Goal: Participate in discussion

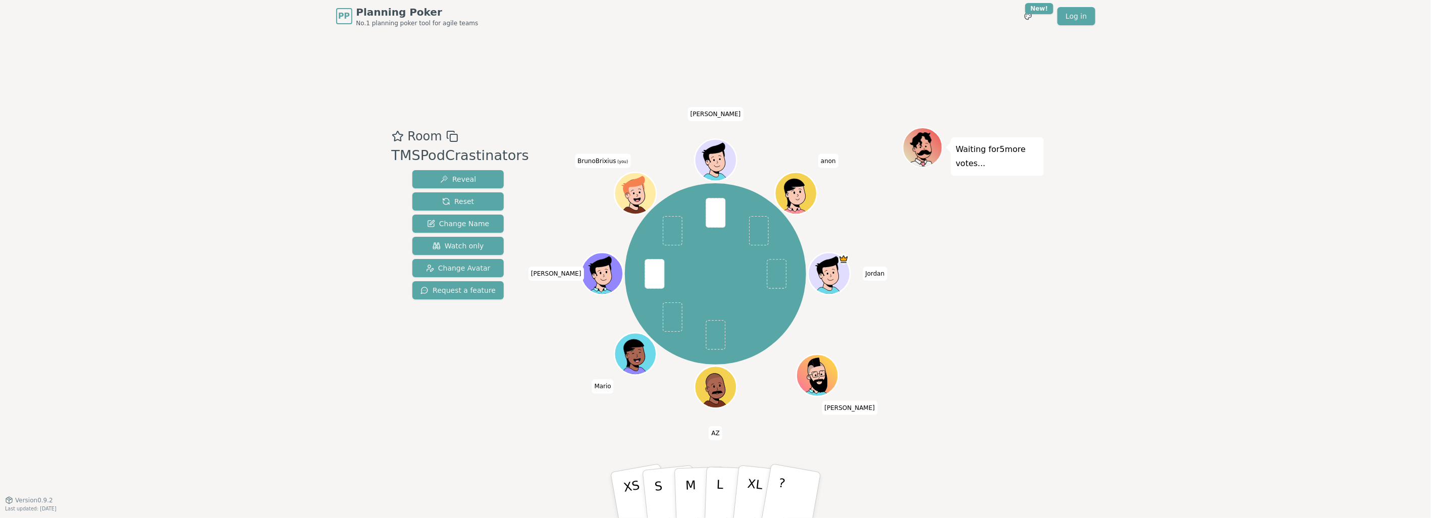
click at [1122, 353] on div "PP Planning Poker No.1 planning poker tool for agile teams Toggle theme New! Lo…" at bounding box center [715, 259] width 1431 height 518
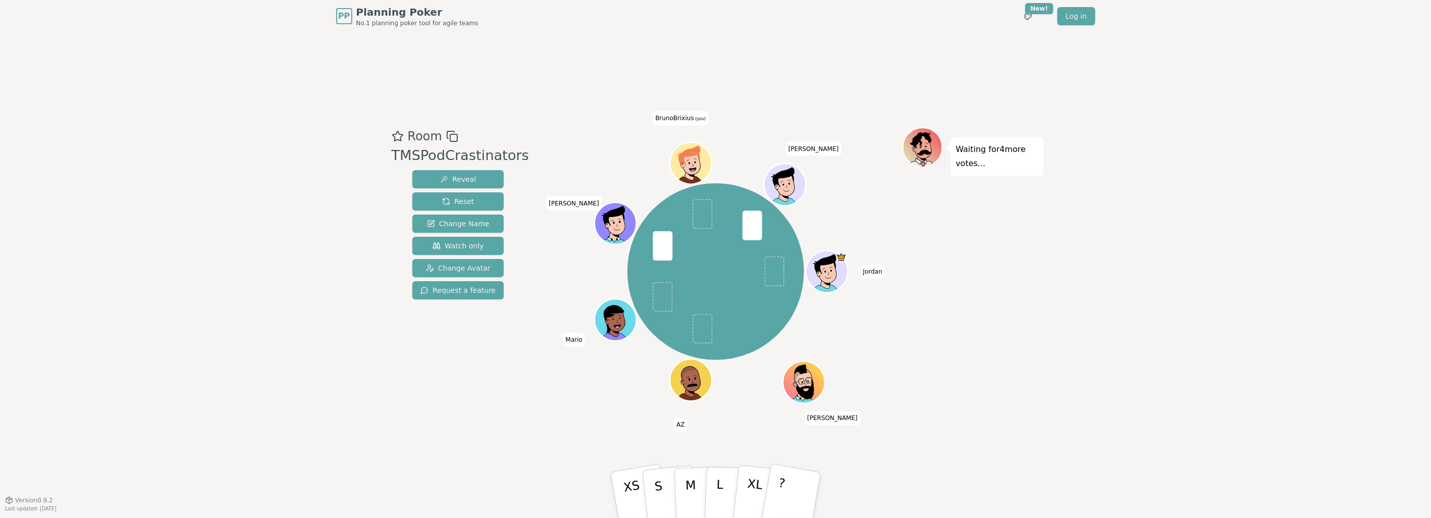
click at [1191, 212] on div "PP Planning Poker No.1 planning poker tool for agile teams Toggle theme New! Lo…" at bounding box center [715, 259] width 1431 height 518
click at [1182, 286] on div "PP Planning Poker No.1 planning poker tool for agile teams Toggle theme New! Lo…" at bounding box center [715, 259] width 1431 height 518
click at [1027, 238] on div "Waiting for 4 more votes..." at bounding box center [972, 266] width 141 height 278
click at [1153, 318] on div "PP Planning Poker No.1 planning poker tool for agile teams Toggle theme New! Lo…" at bounding box center [715, 259] width 1431 height 518
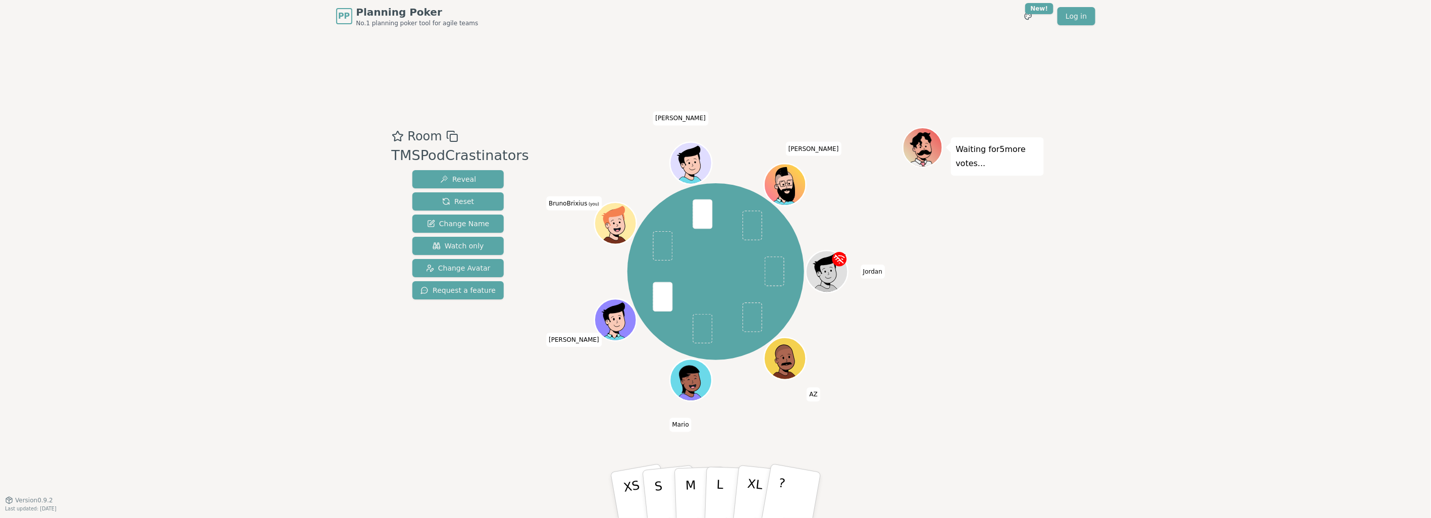
click at [1035, 298] on div "Waiting for 5 more votes..." at bounding box center [972, 266] width 141 height 278
click at [1164, 361] on div "PP Planning Poker No.1 planning poker tool for agile teams Toggle theme New! Lo…" at bounding box center [715, 259] width 1431 height 518
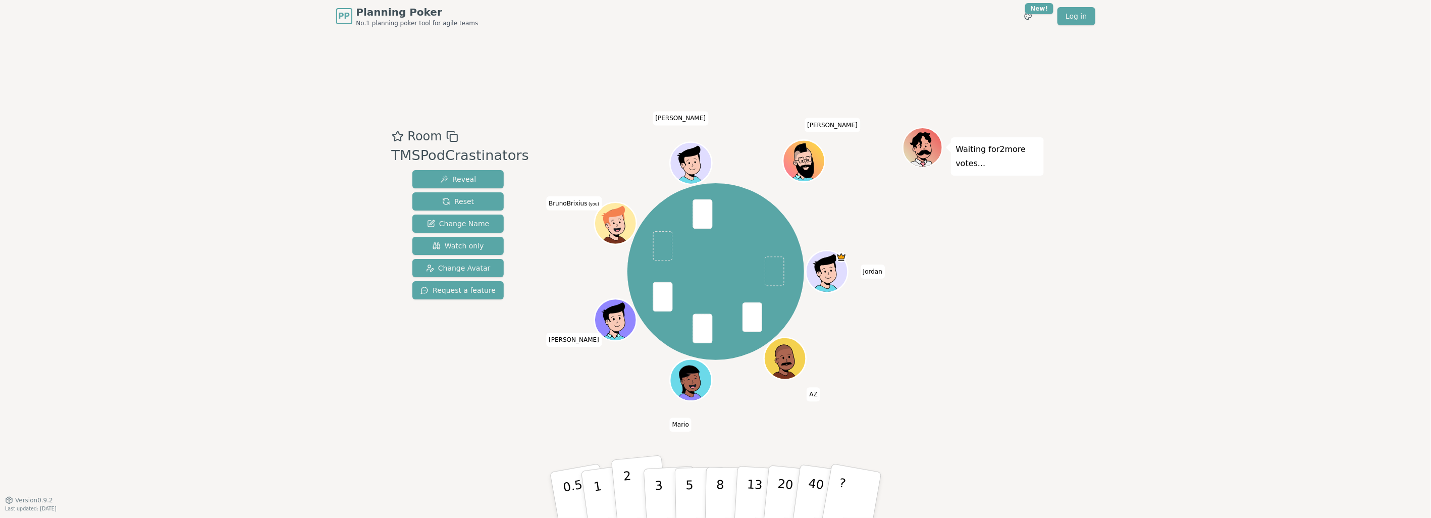
click at [637, 486] on button "2" at bounding box center [640, 495] width 58 height 80
click at [1147, 360] on div "PP Planning Poker No.1 planning poker tool for agile teams Toggle theme New! Lo…" at bounding box center [715, 259] width 1431 height 518
click at [1077, 280] on div "PP Planning Poker No.1 planning poker tool for agile teams Toggle theme New! Lo…" at bounding box center [715, 259] width 1431 height 518
click at [635, 472] on button "2" at bounding box center [640, 495] width 58 height 80
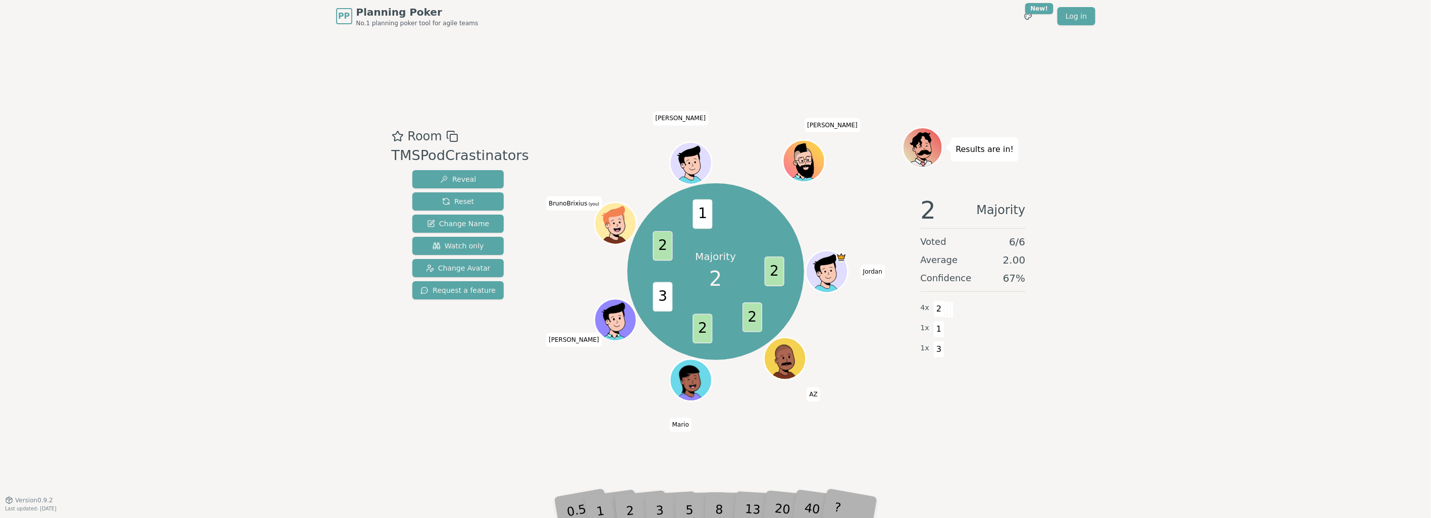
click at [1203, 253] on div "PP Planning Poker No.1 planning poker tool for agile teams Toggle theme New! Lo…" at bounding box center [715, 259] width 1431 height 518
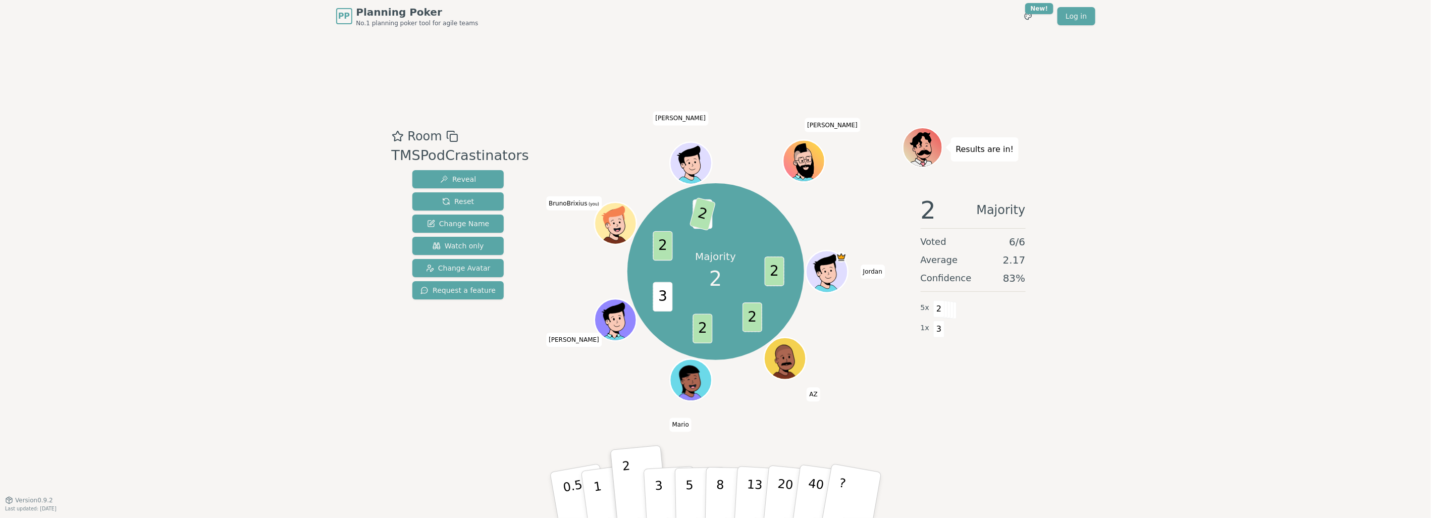
click at [1240, 297] on div "PP Planning Poker No.1 planning poker tool for agile teams Toggle theme New! Lo…" at bounding box center [715, 259] width 1431 height 518
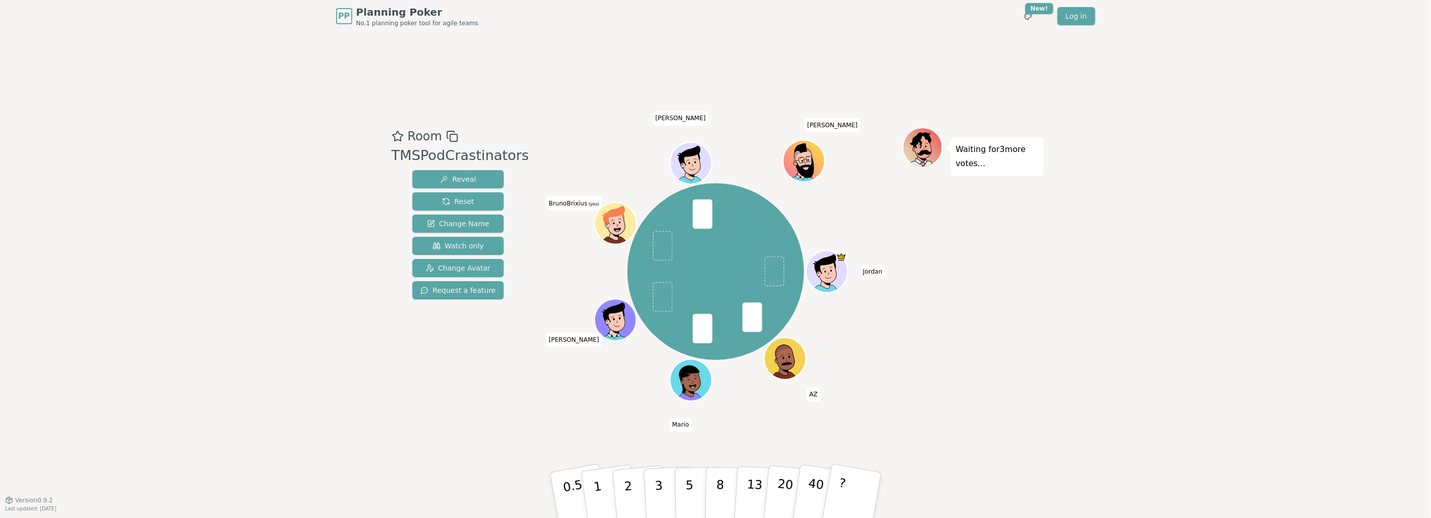
click at [664, 450] on div "Room TMSPodCrastinators Reveal Reset Change Name Watch only Change Avatar Reque…" at bounding box center [716, 265] width 656 height 467
click at [669, 492] on button "3" at bounding box center [669, 495] width 55 height 79
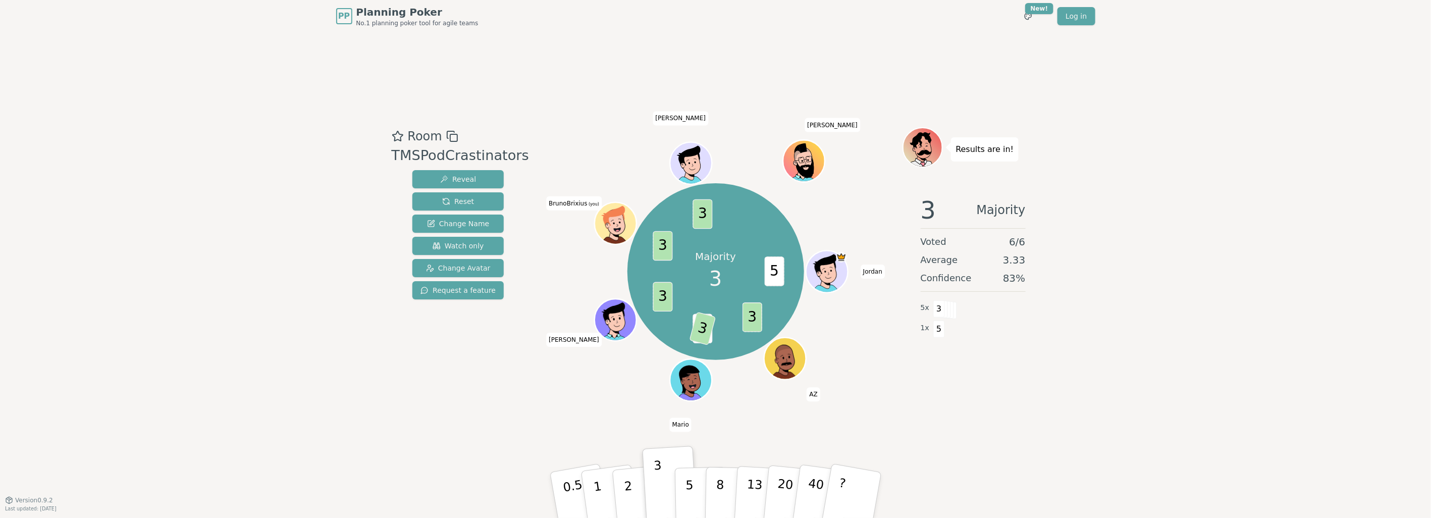
click at [962, 383] on div "3 Majority Voted 6 / 6 Average 3.33 Confidence 83 % 5 x 3 1 x 5" at bounding box center [972, 289] width 141 height 202
click at [1014, 400] on div "Results are in! 3 Majority Voted 6 / 6 Average 3.33 Confidence 83 % 5 x 3 1 x 5" at bounding box center [972, 266] width 141 height 278
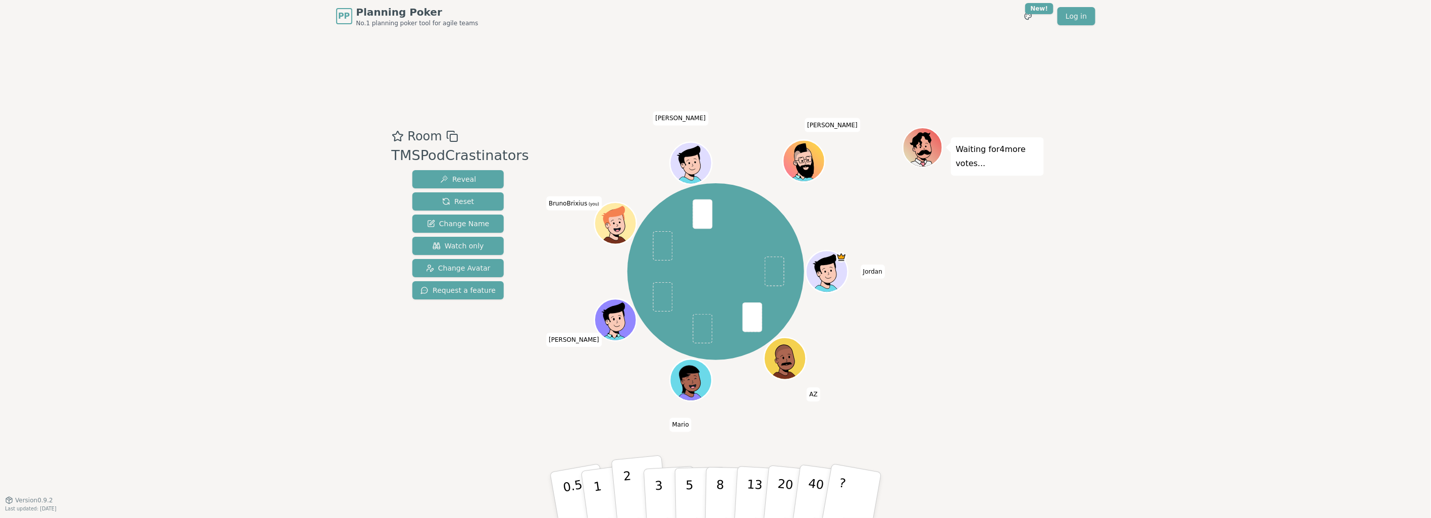
click at [626, 482] on p "2" at bounding box center [628, 496] width 13 height 55
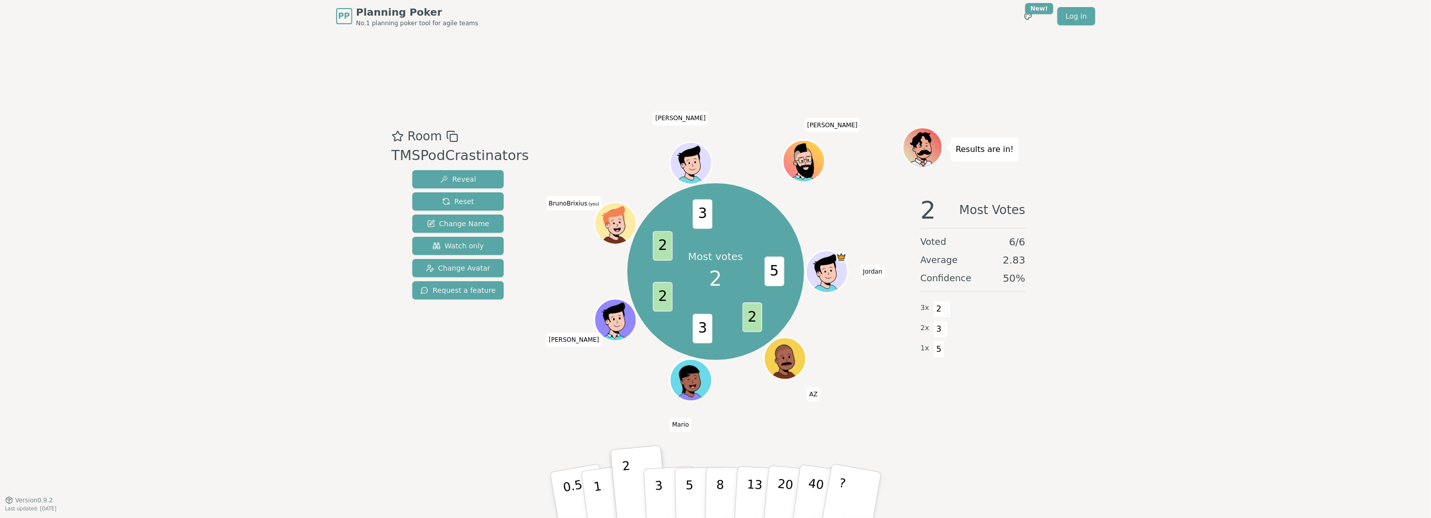
click at [982, 416] on div "Room TMSPodCrastinators Reveal Reset Change Name Watch only Change Avatar Reque…" at bounding box center [716, 265] width 656 height 467
click at [949, 410] on div "Room TMSPodCrastinators Reveal Reset Change Name Watch only Change Avatar Reque…" at bounding box center [716, 265] width 656 height 467
click at [666, 490] on button "3" at bounding box center [669, 495] width 55 height 79
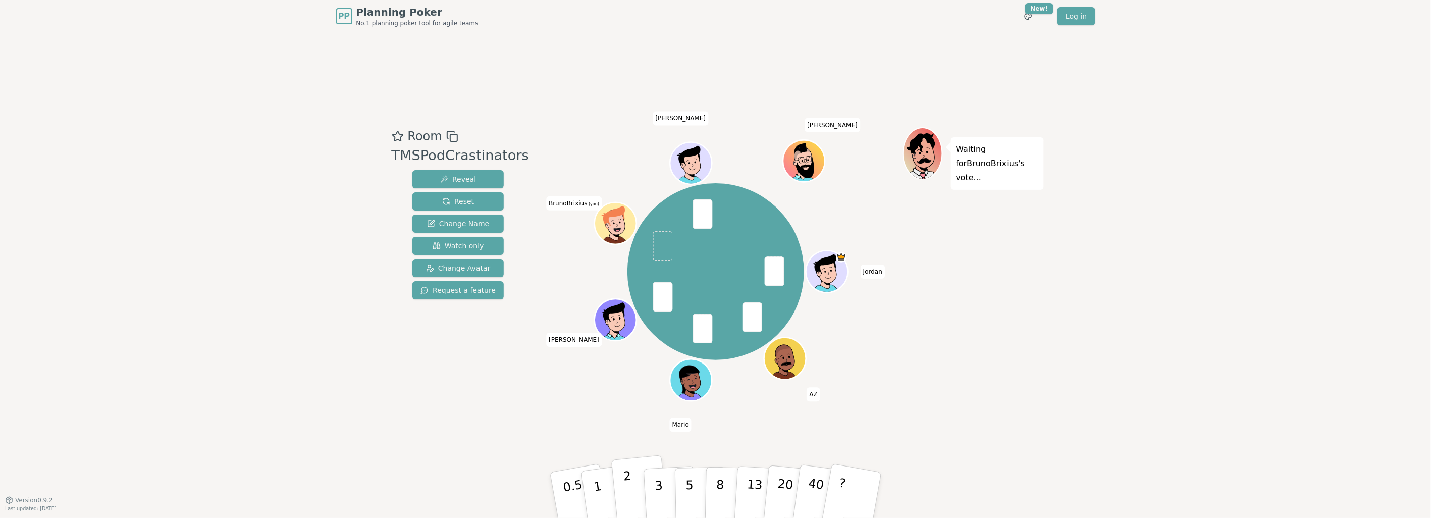
click at [631, 489] on button "2" at bounding box center [640, 495] width 58 height 80
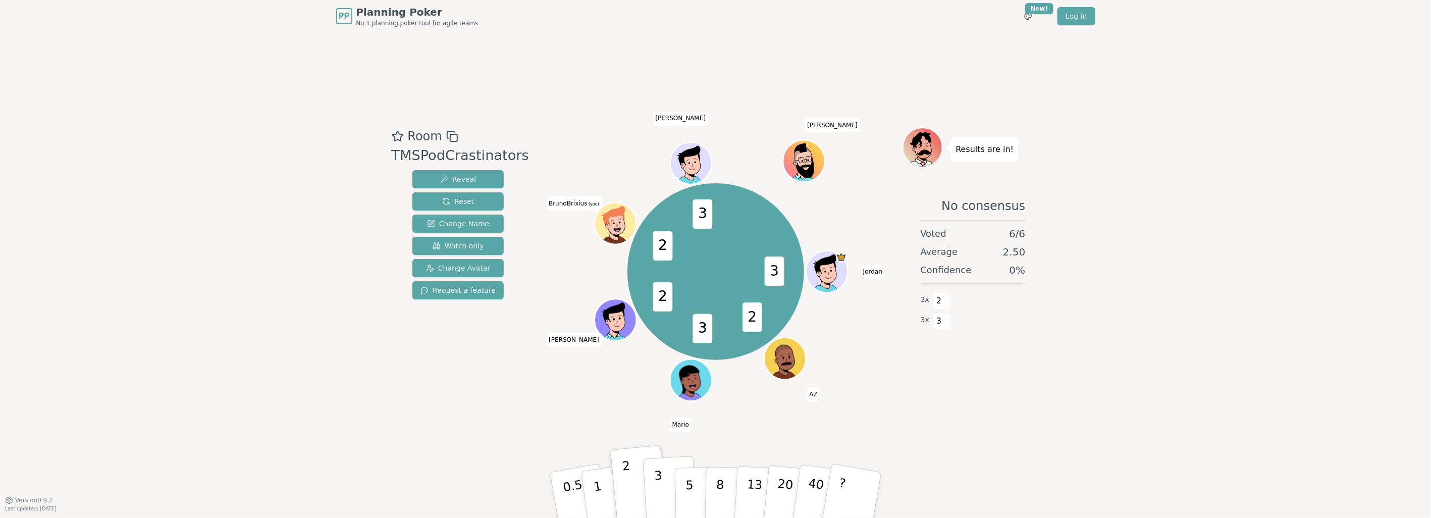
click at [655, 481] on p "3" at bounding box center [658, 495] width 11 height 55
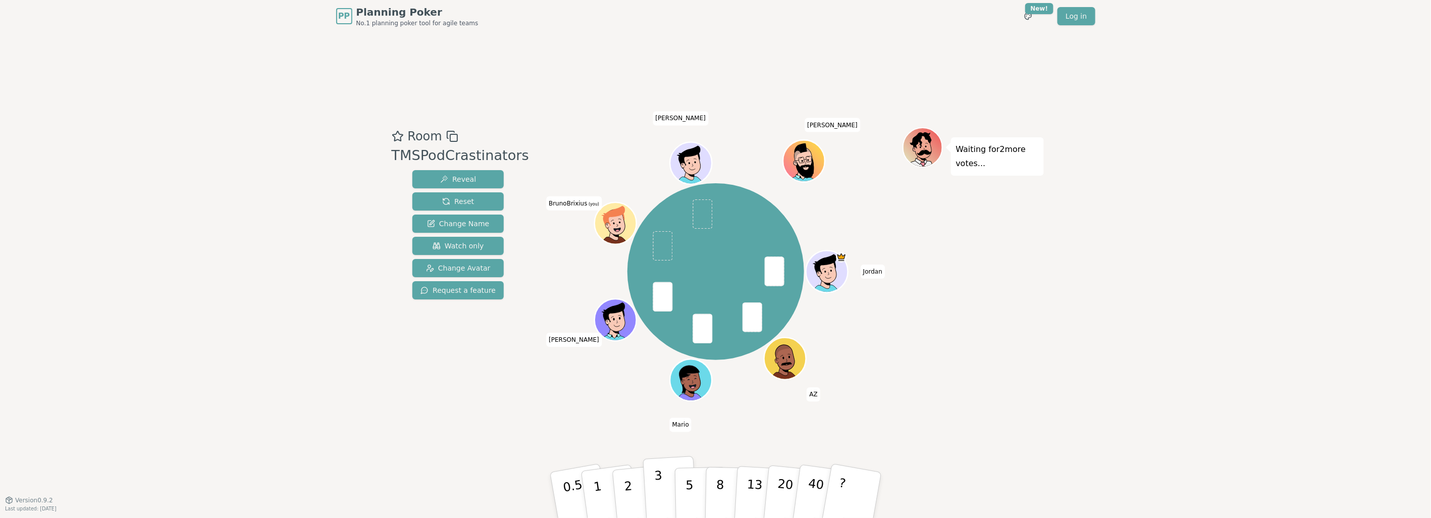
click at [660, 498] on p "3" at bounding box center [658, 495] width 11 height 55
click at [1070, 254] on div "PP Planning Poker No.1 planning poker tool for agile teams Toggle theme New! Lo…" at bounding box center [715, 259] width 1431 height 518
click at [623, 498] on button "2" at bounding box center [640, 495] width 58 height 80
